Goal: Task Accomplishment & Management: Use online tool/utility

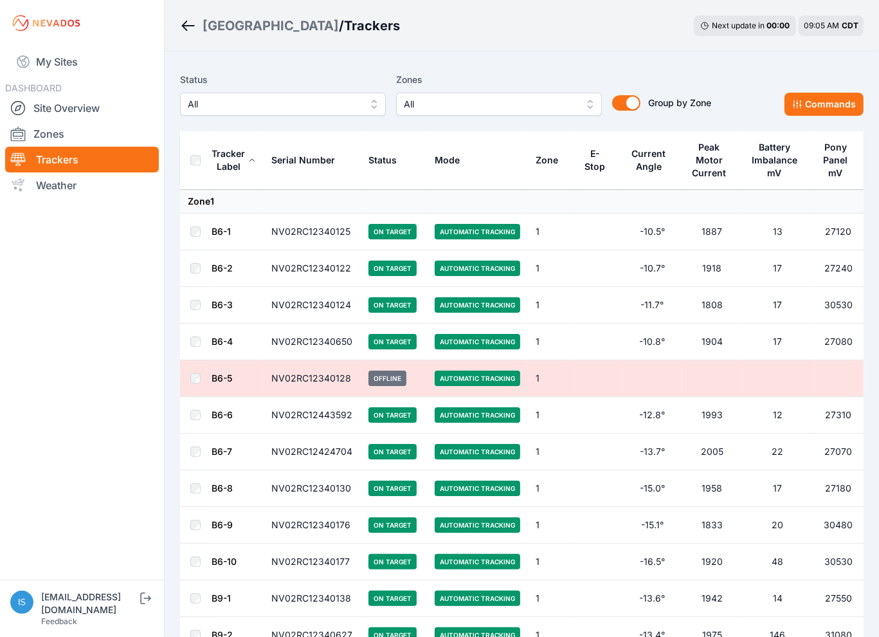
click at [466, 98] on span "All" at bounding box center [490, 103] width 172 height 15
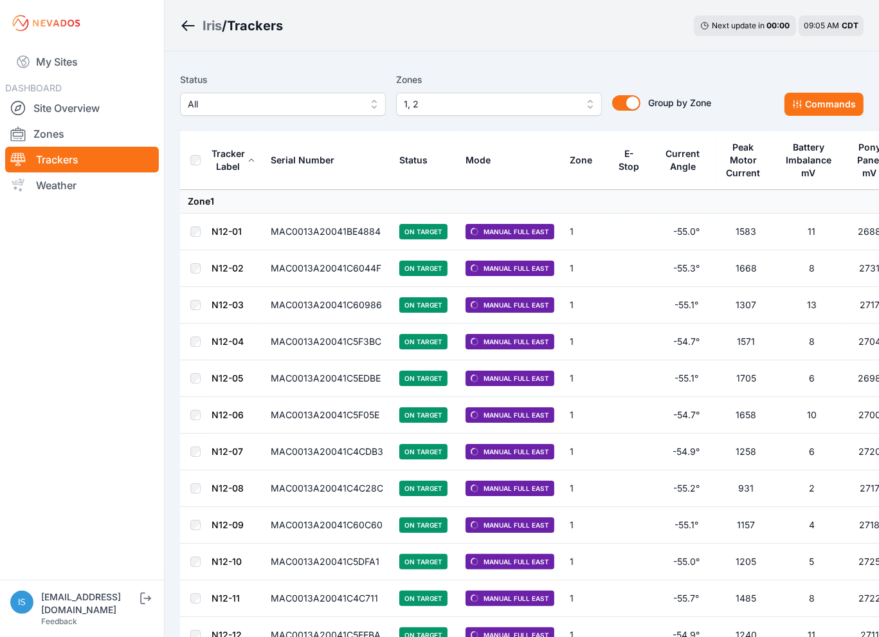
click at [436, 98] on span "1, 2" at bounding box center [490, 103] width 172 height 15
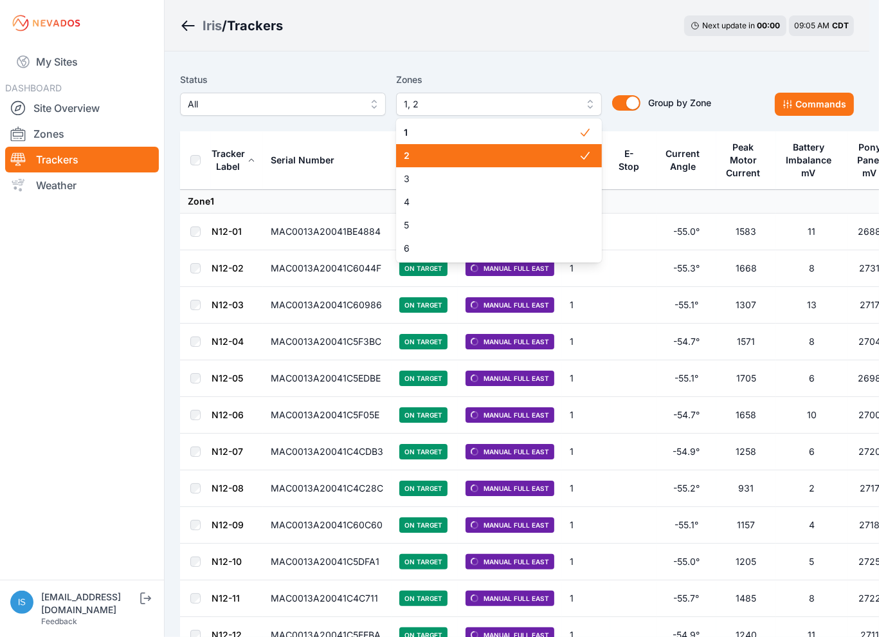
click at [448, 160] on span "2" at bounding box center [491, 155] width 175 height 13
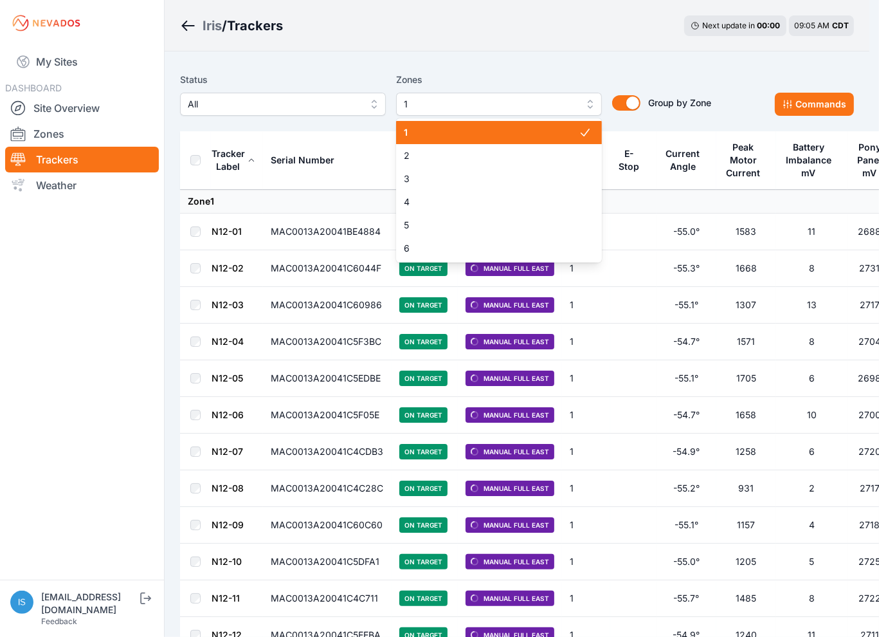
click at [457, 134] on span "1" at bounding box center [491, 132] width 175 height 13
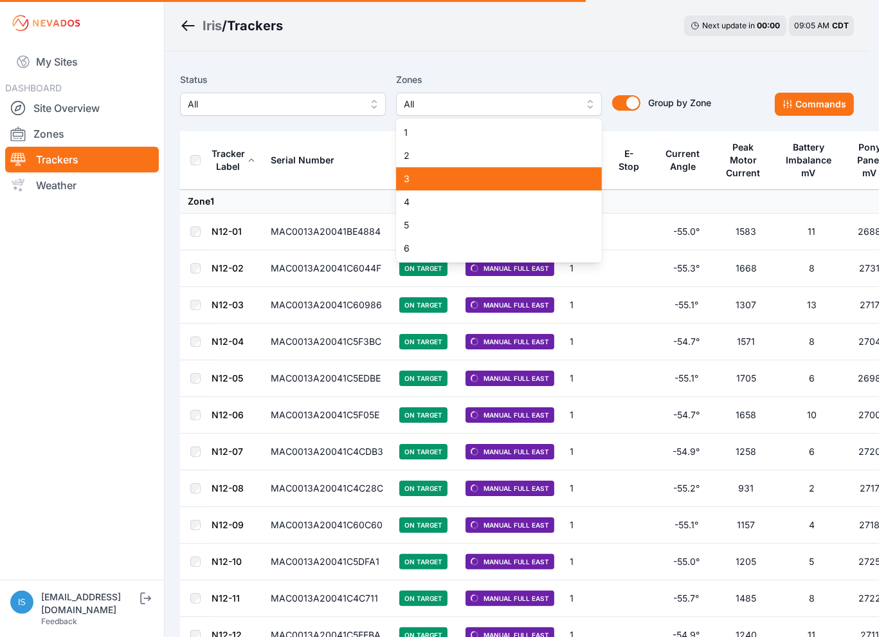
drag, startPoint x: 443, startPoint y: 178, endPoint x: 434, endPoint y: 195, distance: 19.9
click at [443, 178] on span "3" at bounding box center [491, 178] width 175 height 13
click at [434, 196] on span "4" at bounding box center [491, 202] width 175 height 13
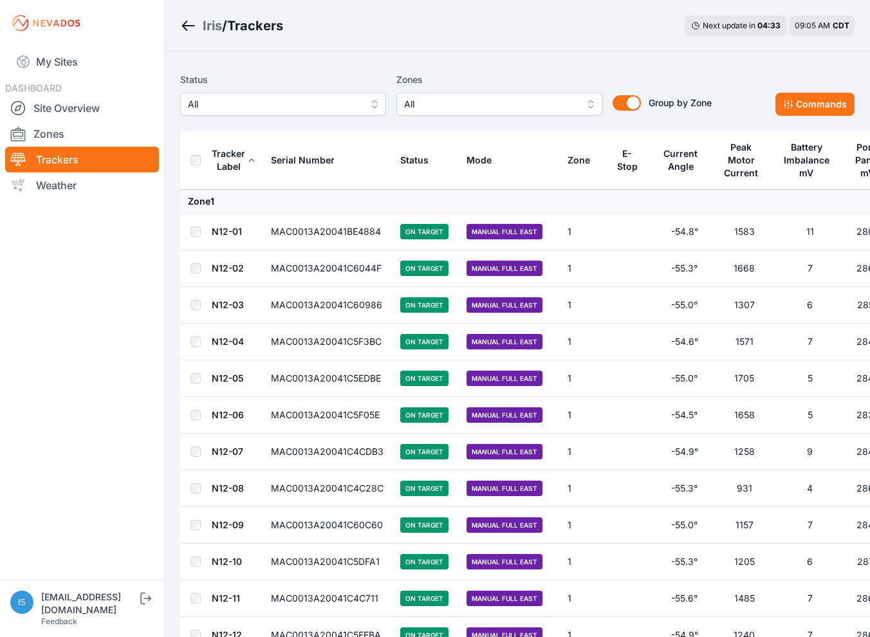
click at [450, 102] on span "All" at bounding box center [490, 103] width 172 height 15
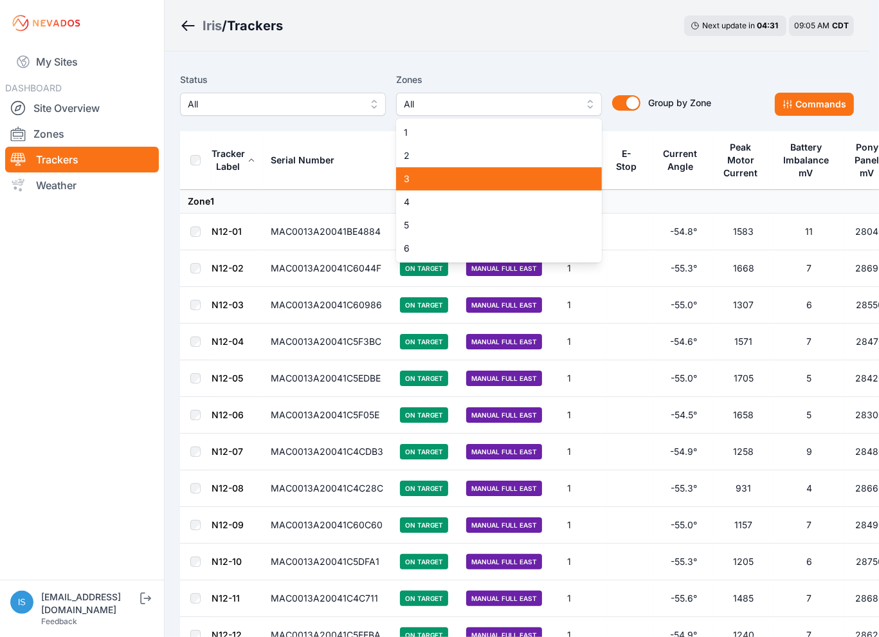
click at [445, 181] on span "3" at bounding box center [491, 178] width 175 height 13
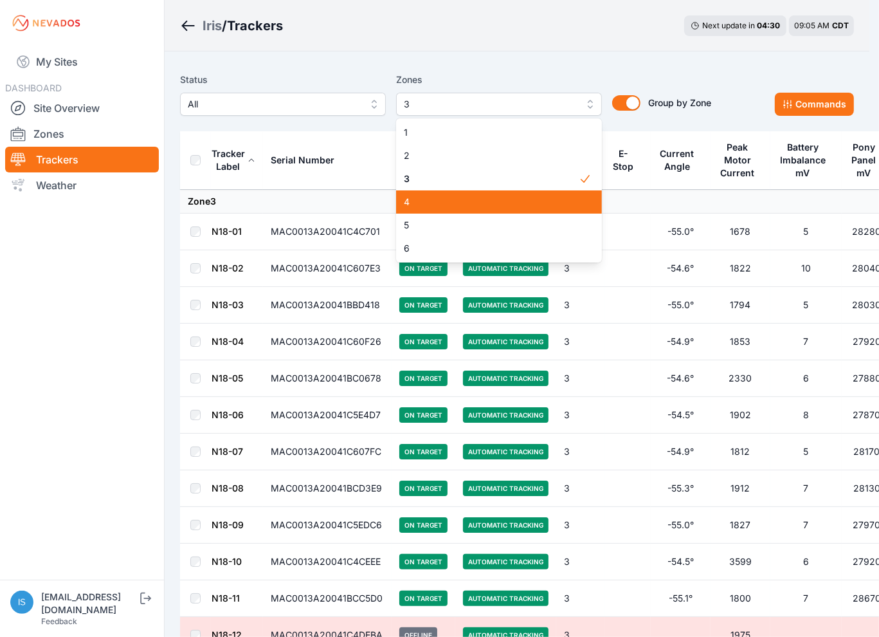
click at [430, 206] on span "4" at bounding box center [491, 202] width 175 height 13
click at [481, 70] on div "Status All Zones 3, 4 1 2 3 4 5 6 Group by Zone Group by Zone Commands" at bounding box center [517, 99] width 674 height 64
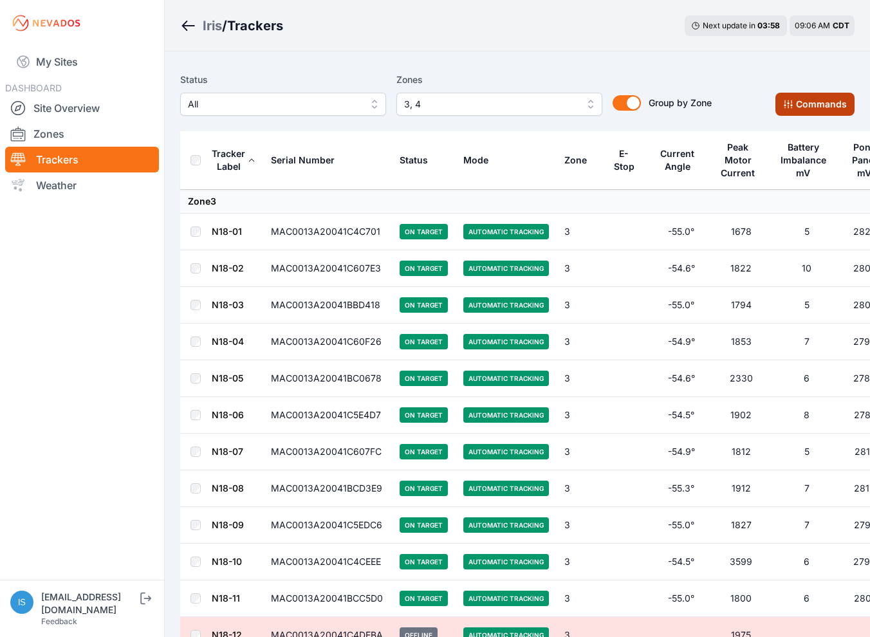
click at [803, 96] on button "Commands" at bounding box center [814, 104] width 79 height 23
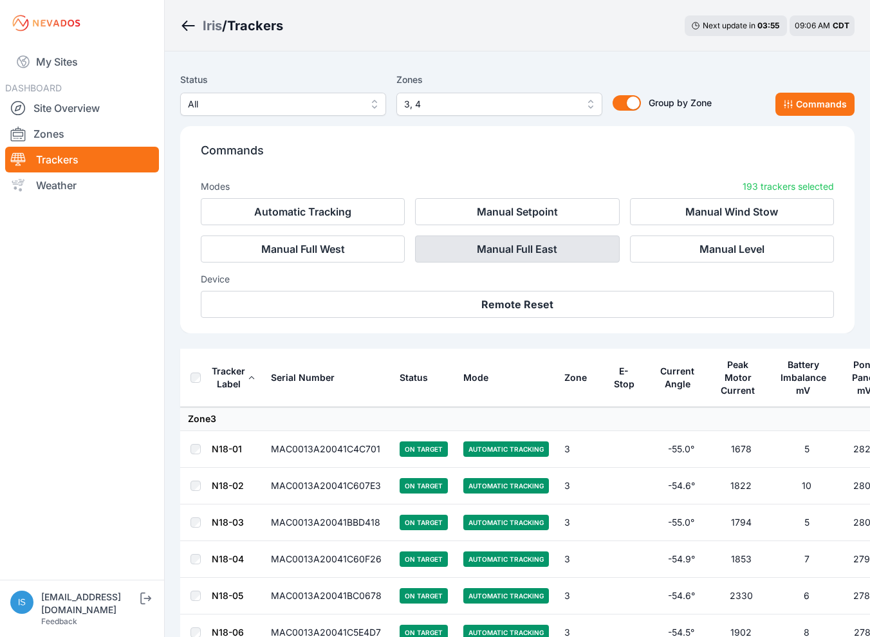
click at [514, 244] on button "Manual Full East" at bounding box center [517, 248] width 204 height 27
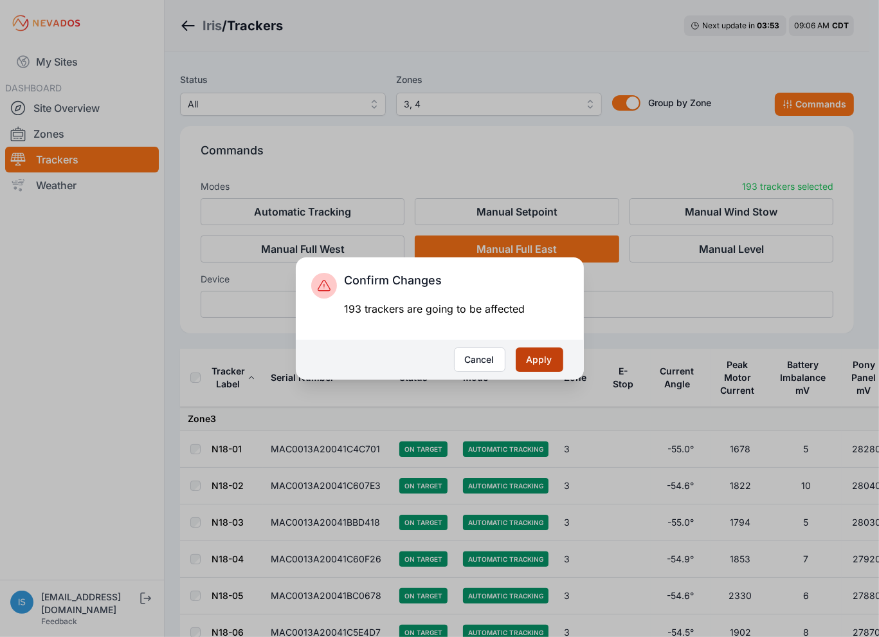
click at [545, 352] on button "Apply" at bounding box center [540, 359] width 48 height 24
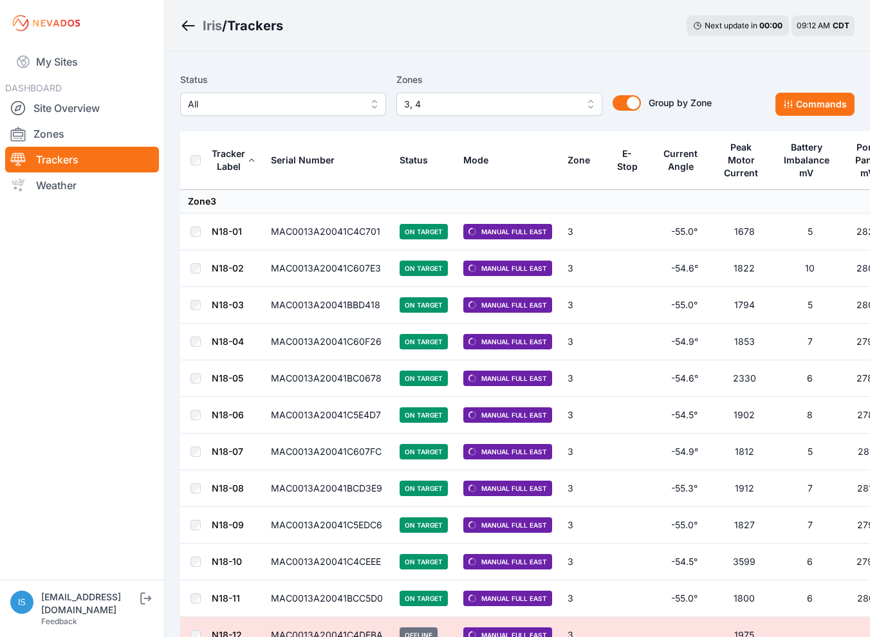
click at [103, 245] on nav "My Sites DASHBOARD Site Overview Zones Trackers Weather" at bounding box center [82, 307] width 164 height 523
drag, startPoint x: 753, startPoint y: 124, endPoint x: 731, endPoint y: 86, distance: 43.2
click at [751, 120] on div "Status All Zones 3, 4 Group by Zone Group by Zone Commands" at bounding box center [517, 99] width 674 height 64
click at [437, 44] on div "Iris / Trackers Next update in 00 : 00 09:14 AM CDT" at bounding box center [517, 25] width 705 height 51
click at [296, 50] on div "Iris / Trackers Next update in 00 : 00 09:16 AM CDT" at bounding box center [517, 25] width 705 height 51
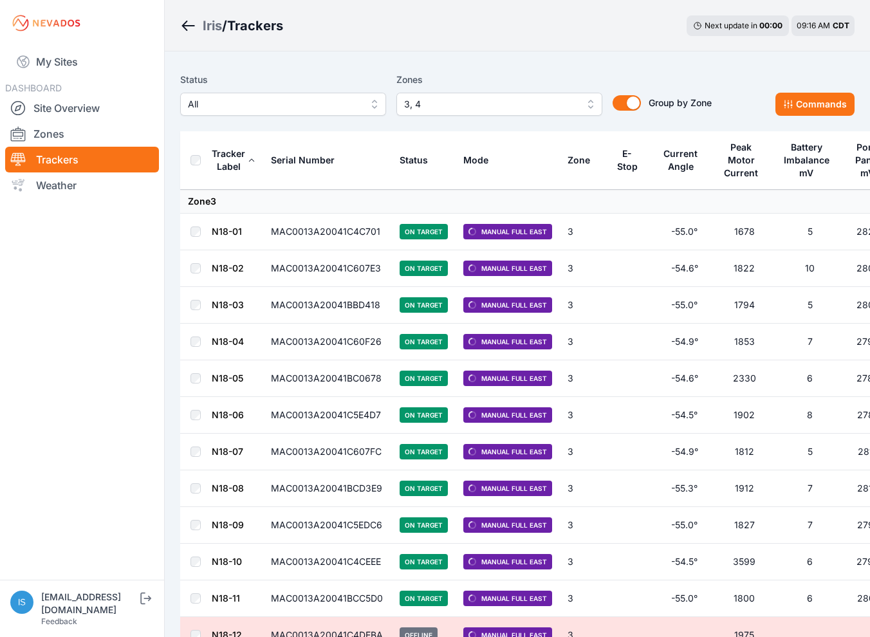
click at [400, 28] on div "Iris / Trackers Next update in 00 : 00 09:16 AM CDT" at bounding box center [517, 25] width 705 height 51
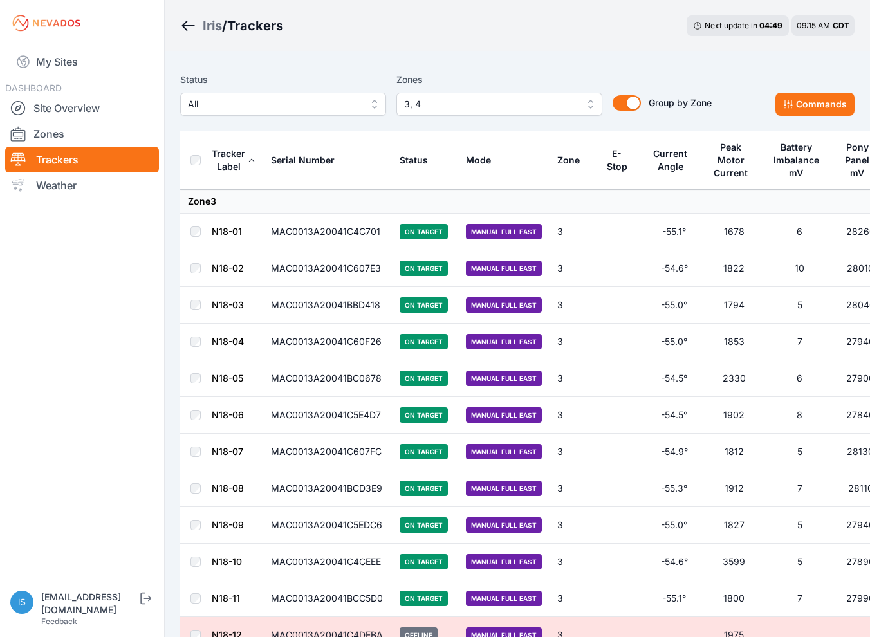
click at [329, 20] on div "Iris / Trackers Next update in 04 : 49 09:15 AM CDT" at bounding box center [517, 25] width 705 height 51
click at [60, 62] on link "My Sites" at bounding box center [82, 61] width 154 height 31
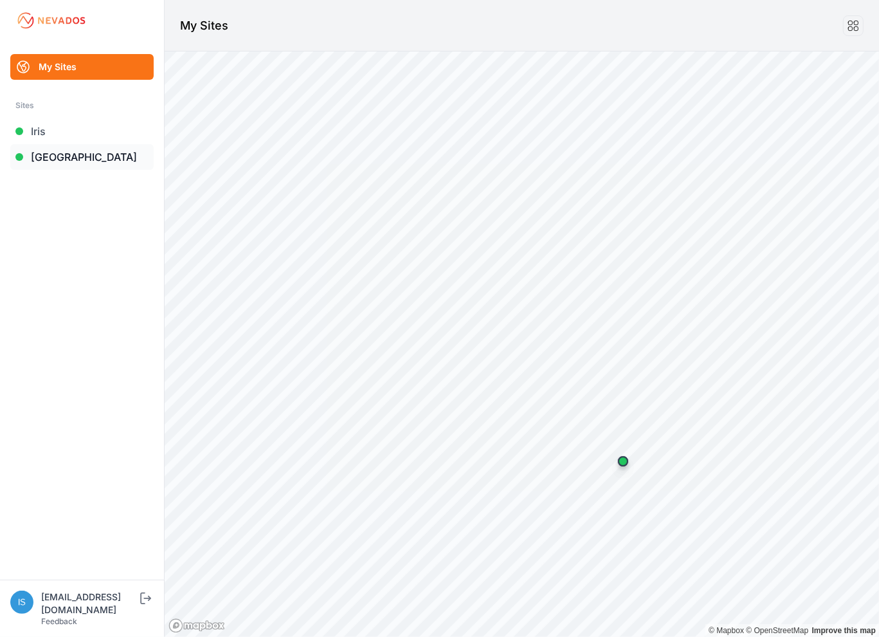
click at [77, 163] on link "[GEOGRAPHIC_DATA]" at bounding box center [81, 157] width 143 height 26
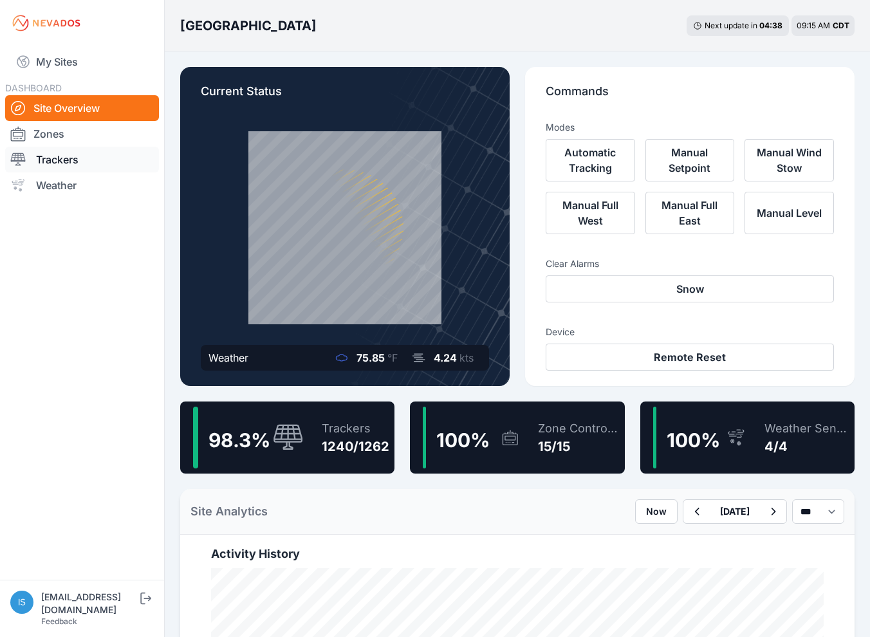
click at [90, 151] on link "Trackers" at bounding box center [82, 160] width 154 height 26
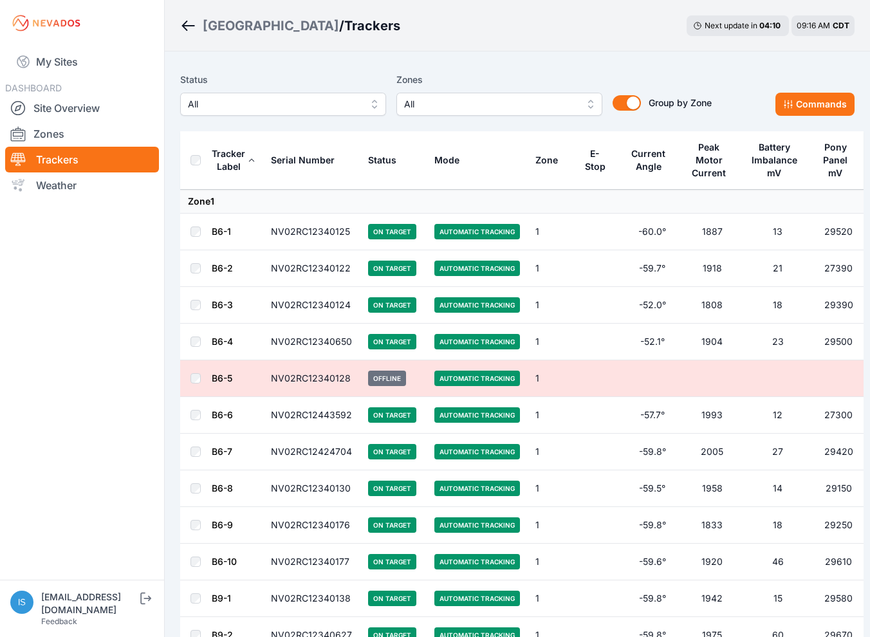
click at [407, 24] on div "Sunlight Road / Trackers Next update in 04 : 10 09:16 AM CDT" at bounding box center [517, 25] width 705 height 51
click at [373, 32] on div "Sunlight Road / Trackers Next update in 04 : 08 09:16 AM CDT" at bounding box center [517, 25] width 705 height 51
click at [509, 37] on div "Sunlight Road / Trackers Next update in 00 : 00 09:34 AM CDT" at bounding box center [517, 25] width 705 height 51
drag, startPoint x: 125, startPoint y: 66, endPoint x: 366, endPoint y: 48, distance: 241.8
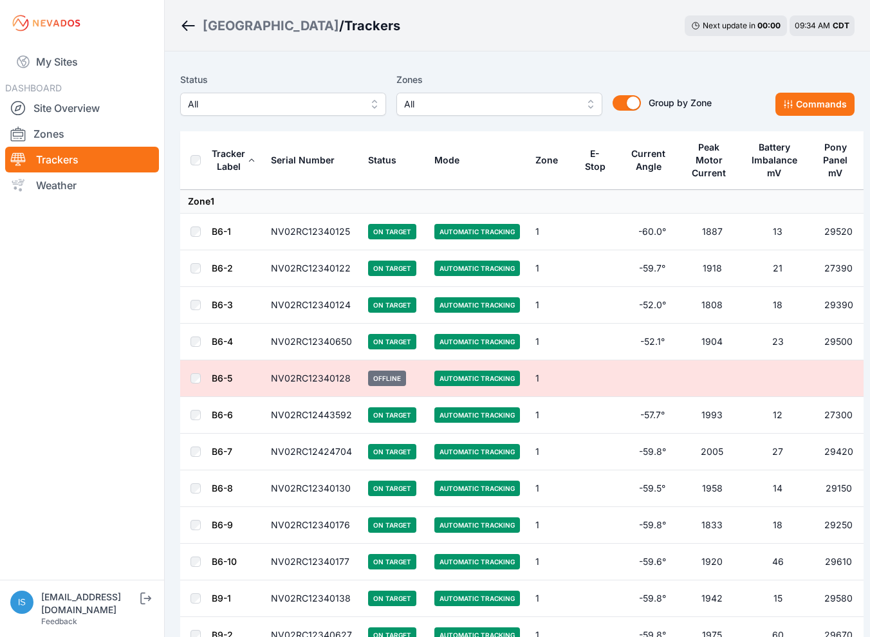
click at [366, 48] on div "Sunlight Road / Trackers Next update in 00 : 00 09:34 AM CDT" at bounding box center [517, 25] width 705 height 51
drag, startPoint x: 197, startPoint y: 38, endPoint x: 517, endPoint y: 50, distance: 319.3
click at [517, 50] on div "Sunlight Road / Trackers Next update in 00 : 00 09:34 AM CDT" at bounding box center [517, 25] width 705 height 51
drag, startPoint x: 517, startPoint y: 50, endPoint x: 517, endPoint y: 58, distance: 8.4
drag, startPoint x: 517, startPoint y: 58, endPoint x: 467, endPoint y: 39, distance: 53.2
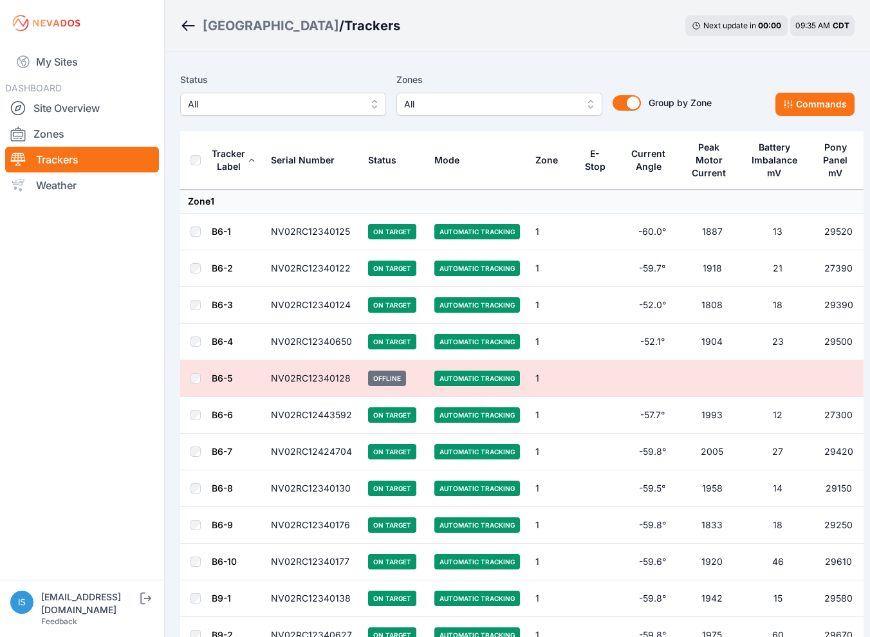
click at [467, 39] on div "Sunlight Road / Trackers Next update in 00 : 00 09:35 AM CDT" at bounding box center [517, 25] width 705 height 51
click at [134, 266] on nav "My Sites DASHBOARD Site Overview Zones Trackers Weather" at bounding box center [82, 307] width 164 height 523
click at [113, 309] on nav "My Sites DASHBOARD Site Overview Zones Trackers Weather" at bounding box center [82, 307] width 164 height 523
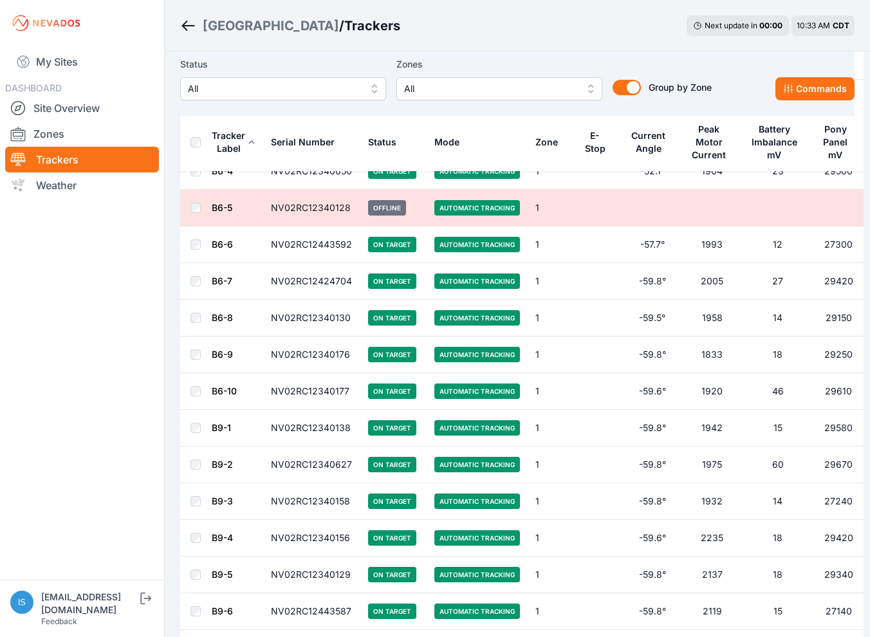
scroll to position [193, 0]
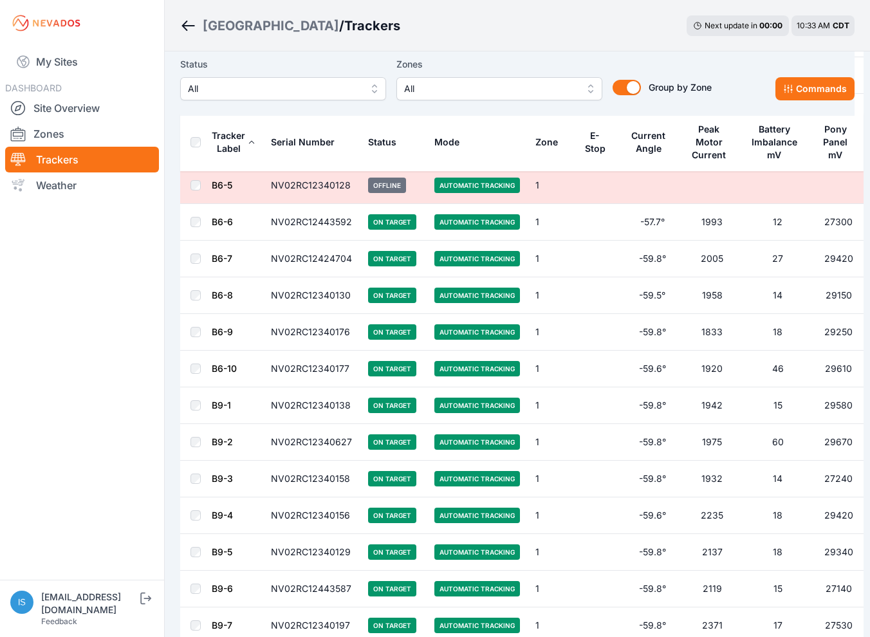
click at [463, 30] on div "Sunlight Road / Trackers Next update in 00 : 00 10:33 AM CDT" at bounding box center [517, 25] width 705 height 51
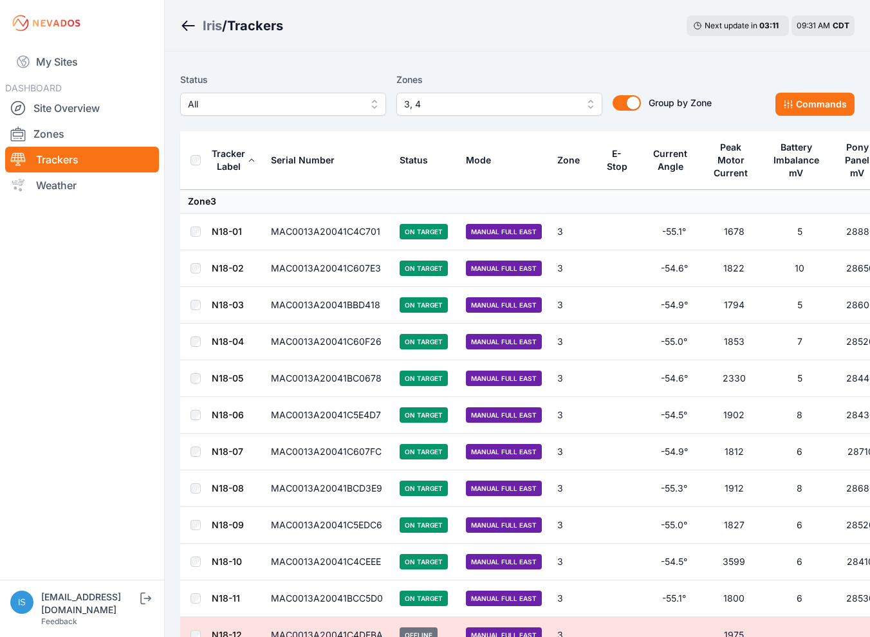
click at [704, 72] on div "Group by Zone Group by Zone" at bounding box center [656, 94] width 109 height 44
click at [86, 271] on nav "My Sites DASHBOARD Site Overview Zones Trackers Weather" at bounding box center [82, 307] width 164 height 523
drag, startPoint x: 89, startPoint y: 259, endPoint x: 113, endPoint y: 209, distance: 54.7
click at [90, 259] on nav "My Sites DASHBOARD Site Overview Zones Trackers Weather" at bounding box center [82, 307] width 164 height 523
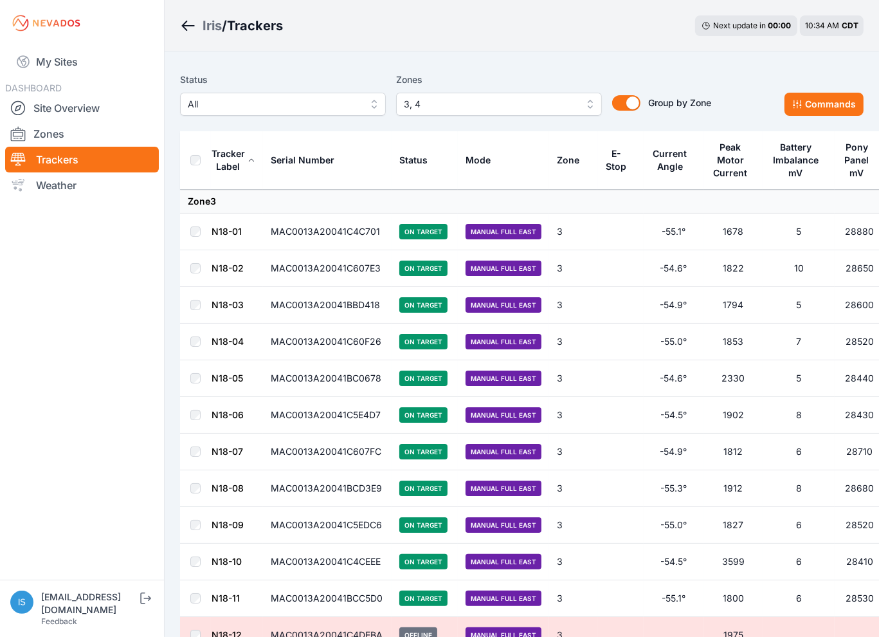
click at [470, 111] on span "3, 4" at bounding box center [490, 103] width 172 height 15
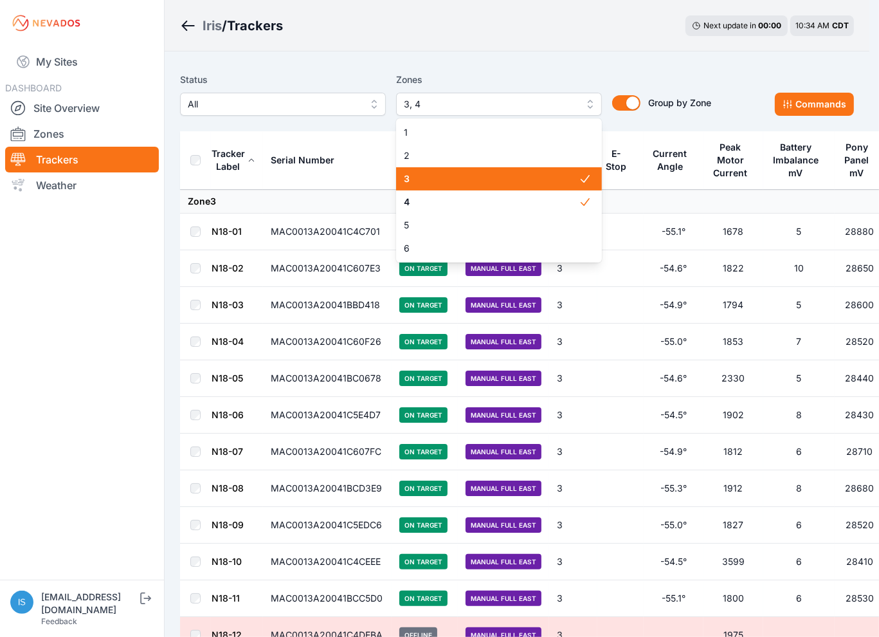
click at [455, 181] on span "3" at bounding box center [491, 178] width 175 height 13
click at [458, 206] on span "4" at bounding box center [491, 202] width 175 height 13
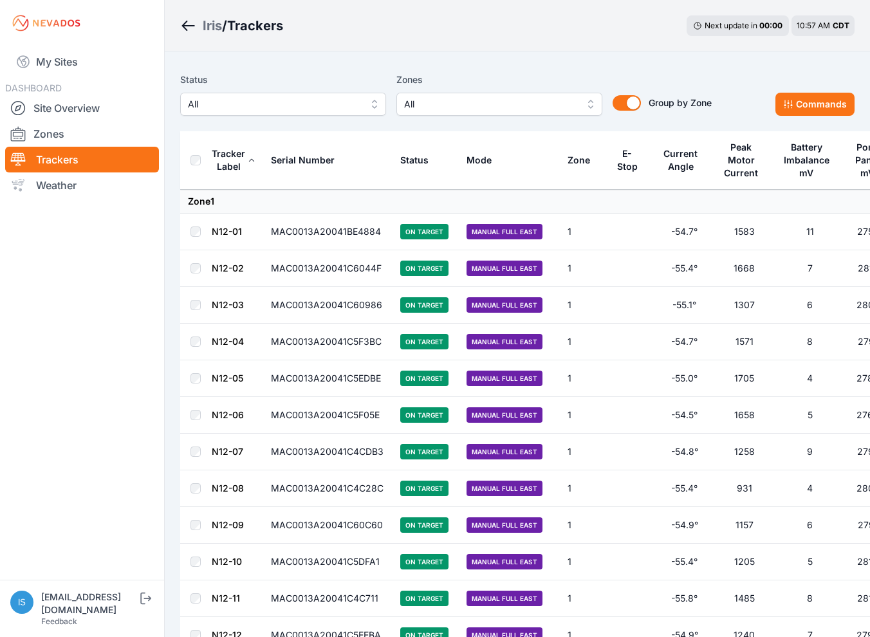
click at [111, 279] on nav "My Sites DASHBOARD Site Overview Zones Trackers Weather" at bounding box center [82, 307] width 164 height 523
